Goal: Task Accomplishment & Management: Manage account settings

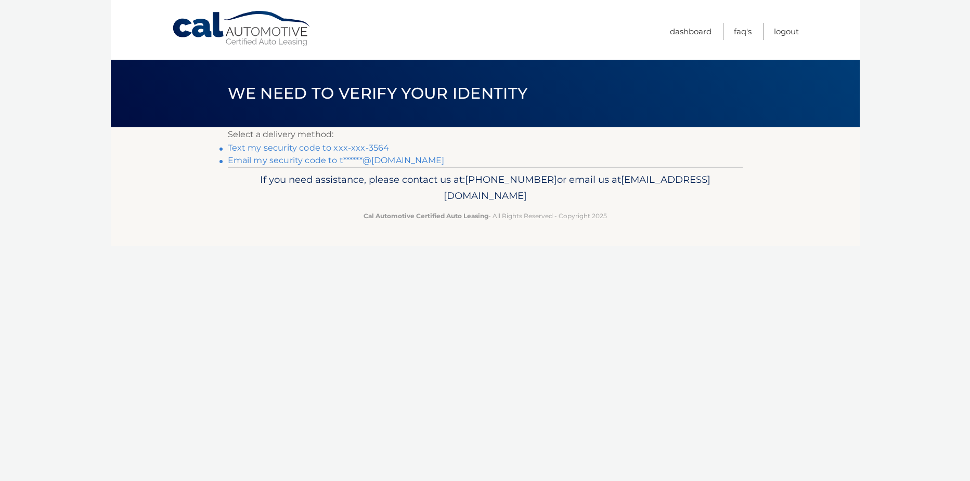
click at [289, 148] on link "Text my security code to xxx-xxx-3564" at bounding box center [309, 148] width 162 height 10
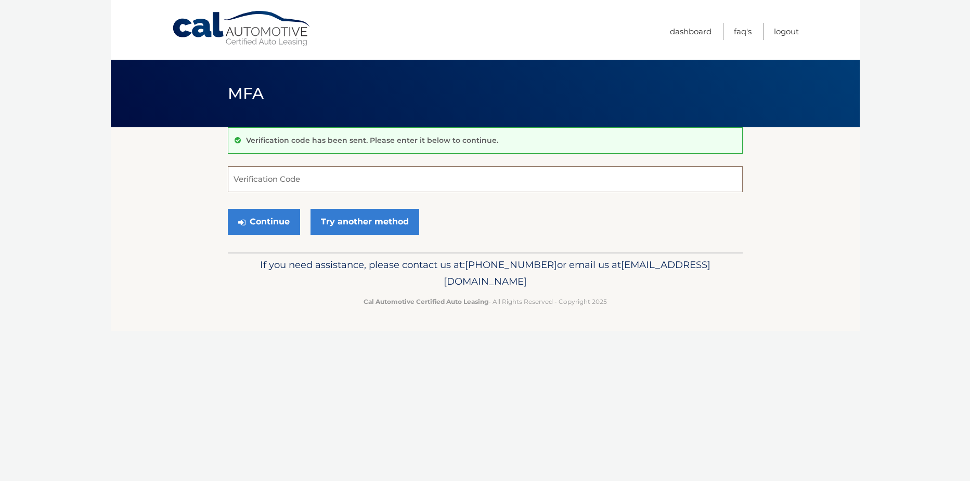
click at [288, 182] on input "Verification Code" at bounding box center [485, 179] width 515 height 26
type input "864132"
click at [259, 223] on button "Continue" at bounding box center [264, 222] width 72 height 26
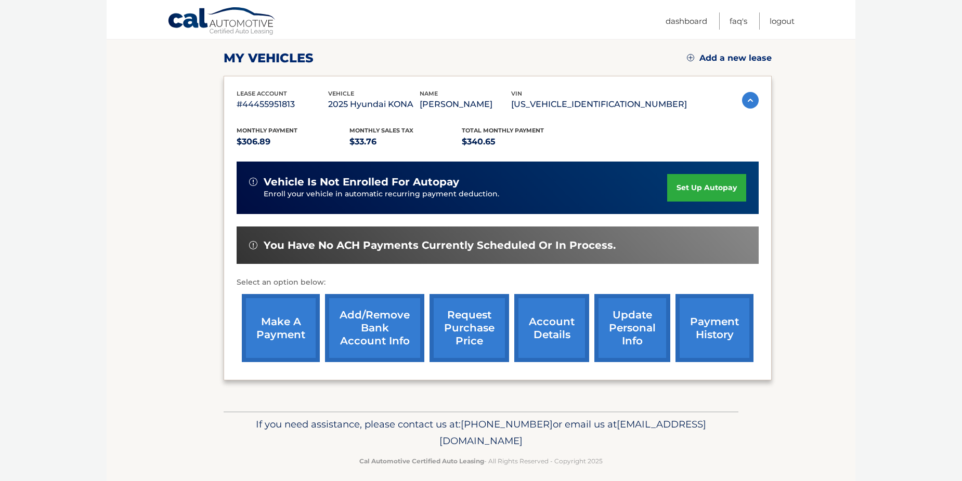
scroll to position [149, 0]
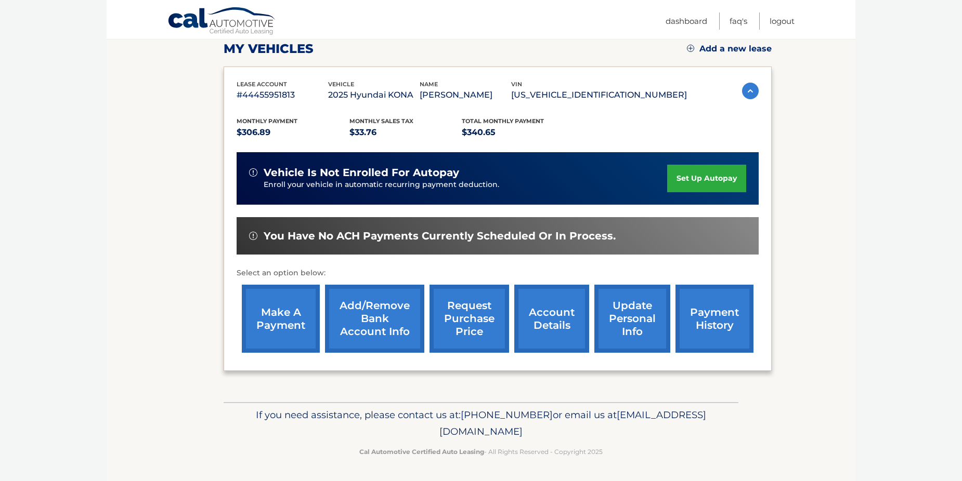
click at [280, 317] on link "make a payment" at bounding box center [281, 319] width 78 height 68
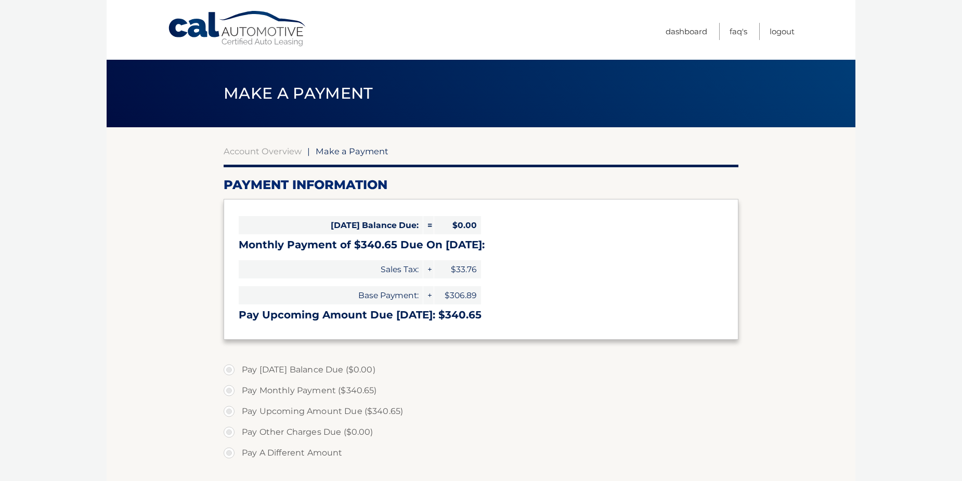
select select "OGUwNjA2ZDUtYTA0Yy00Mzc2LWFkY2EtNThmNGM0NmIzZDY0"
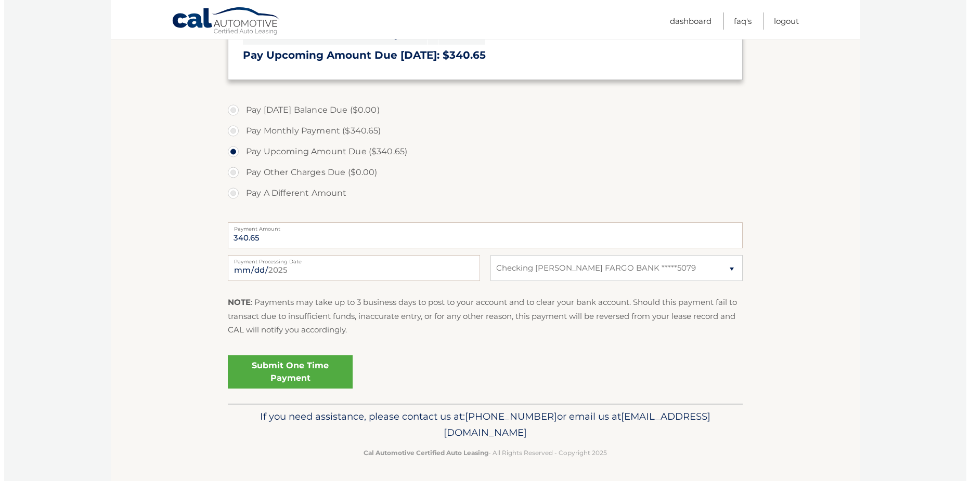
scroll to position [262, 0]
click at [299, 375] on link "Submit One Time Payment" at bounding box center [286, 370] width 125 height 33
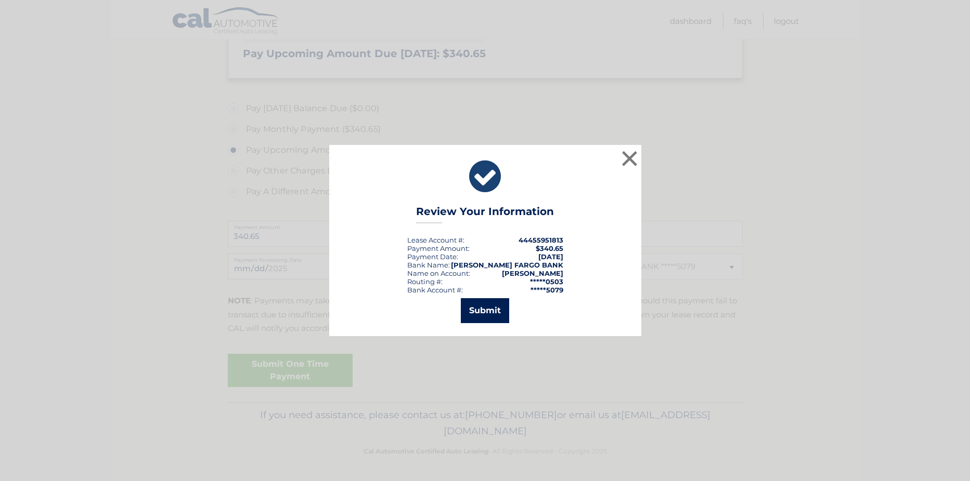
click at [493, 310] on button "Submit" at bounding box center [485, 310] width 48 height 25
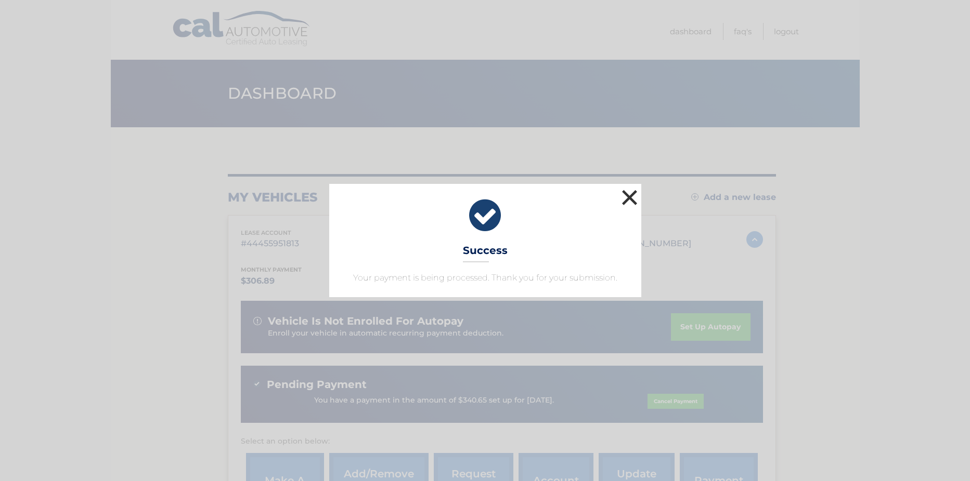
click at [629, 196] on button "×" at bounding box center [629, 197] width 21 height 21
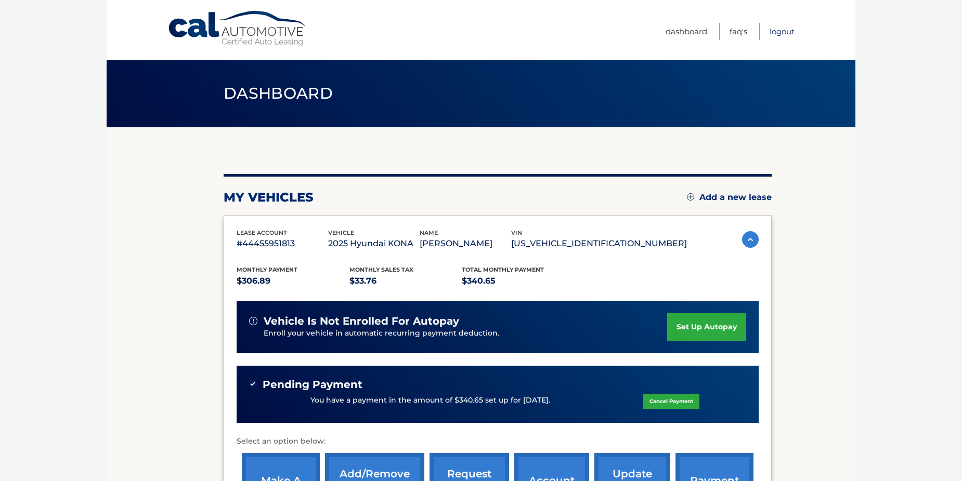
click at [788, 31] on link "Logout" at bounding box center [781, 31] width 25 height 17
